Goal: Check status: Check status

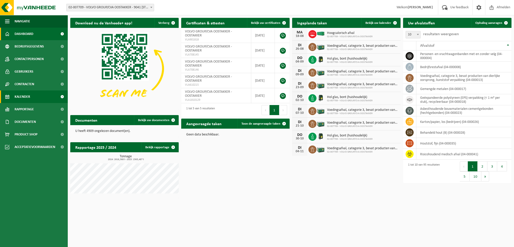
click at [21, 95] on span "Kalender" at bounding box center [23, 96] width 16 height 13
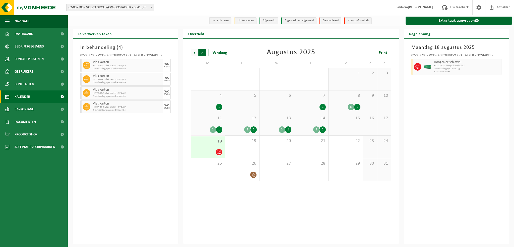
click at [195, 51] on span "Vorige" at bounding box center [195, 53] width 8 height 8
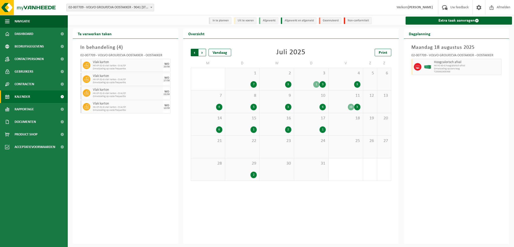
click at [203, 53] on span "Volgende" at bounding box center [203, 53] width 8 height 8
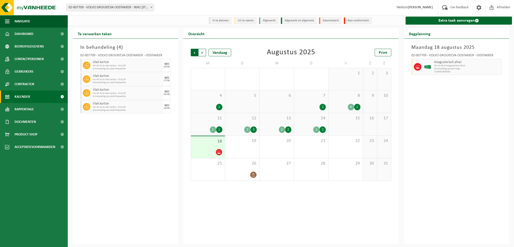
click at [203, 53] on span "Volgende" at bounding box center [203, 53] width 8 height 8
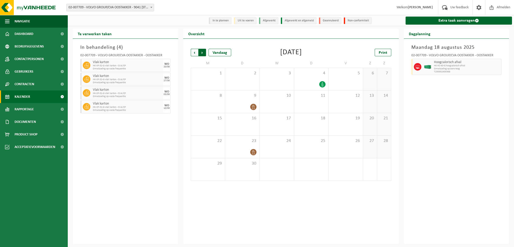
click at [194, 52] on span "Vorige" at bounding box center [195, 53] width 8 height 8
